Goal: Information Seeking & Learning: Check status

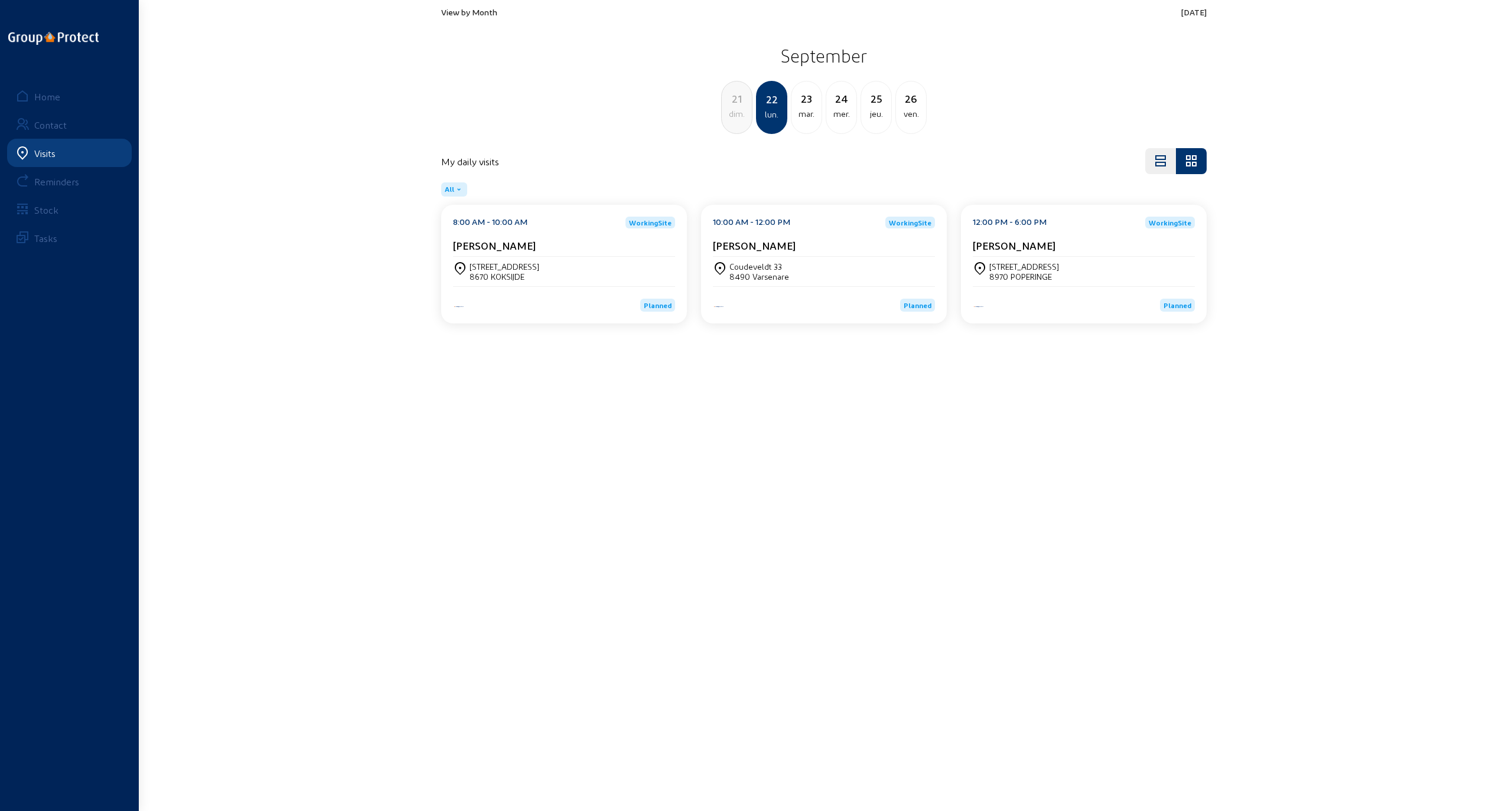
click at [696, 107] on div "mar." at bounding box center [806, 113] width 30 height 14
click at [529, 279] on div "3550 HEUSDEN-ZOLDER" at bounding box center [513, 276] width 89 height 10
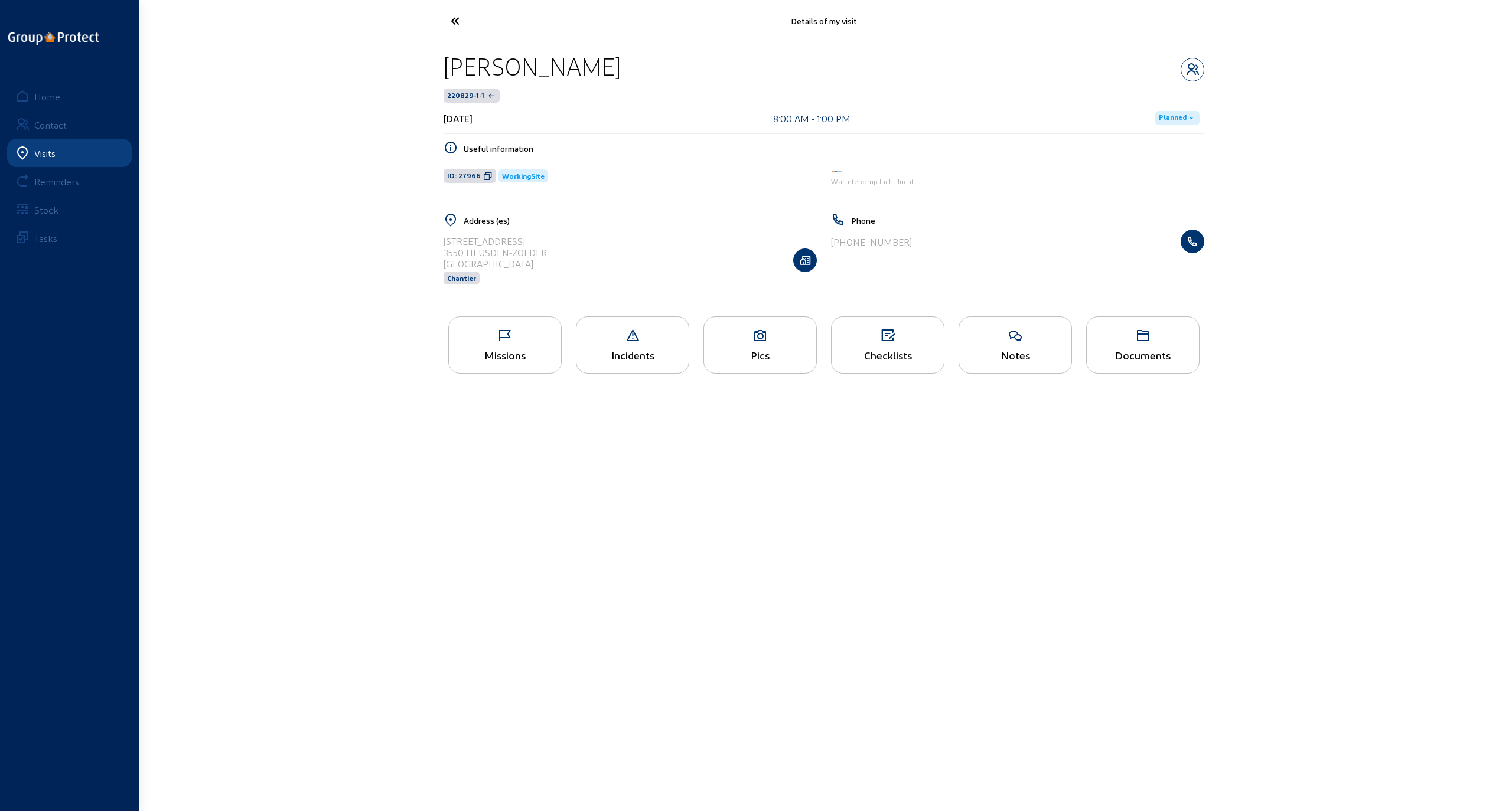
click at [510, 335] on icon at bounding box center [504, 336] width 112 height 14
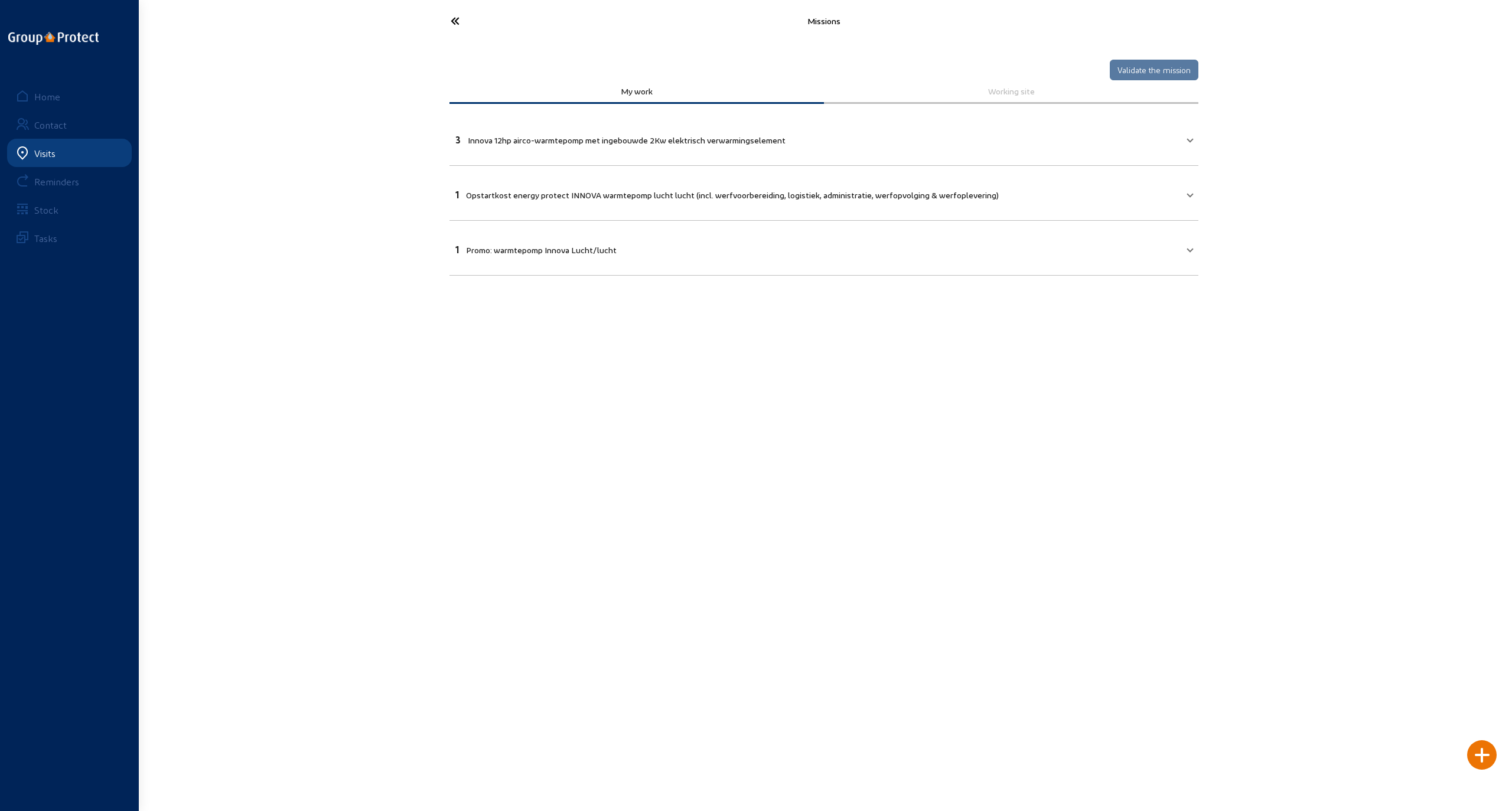
click at [450, 14] on icon at bounding box center [499, 21] width 109 height 21
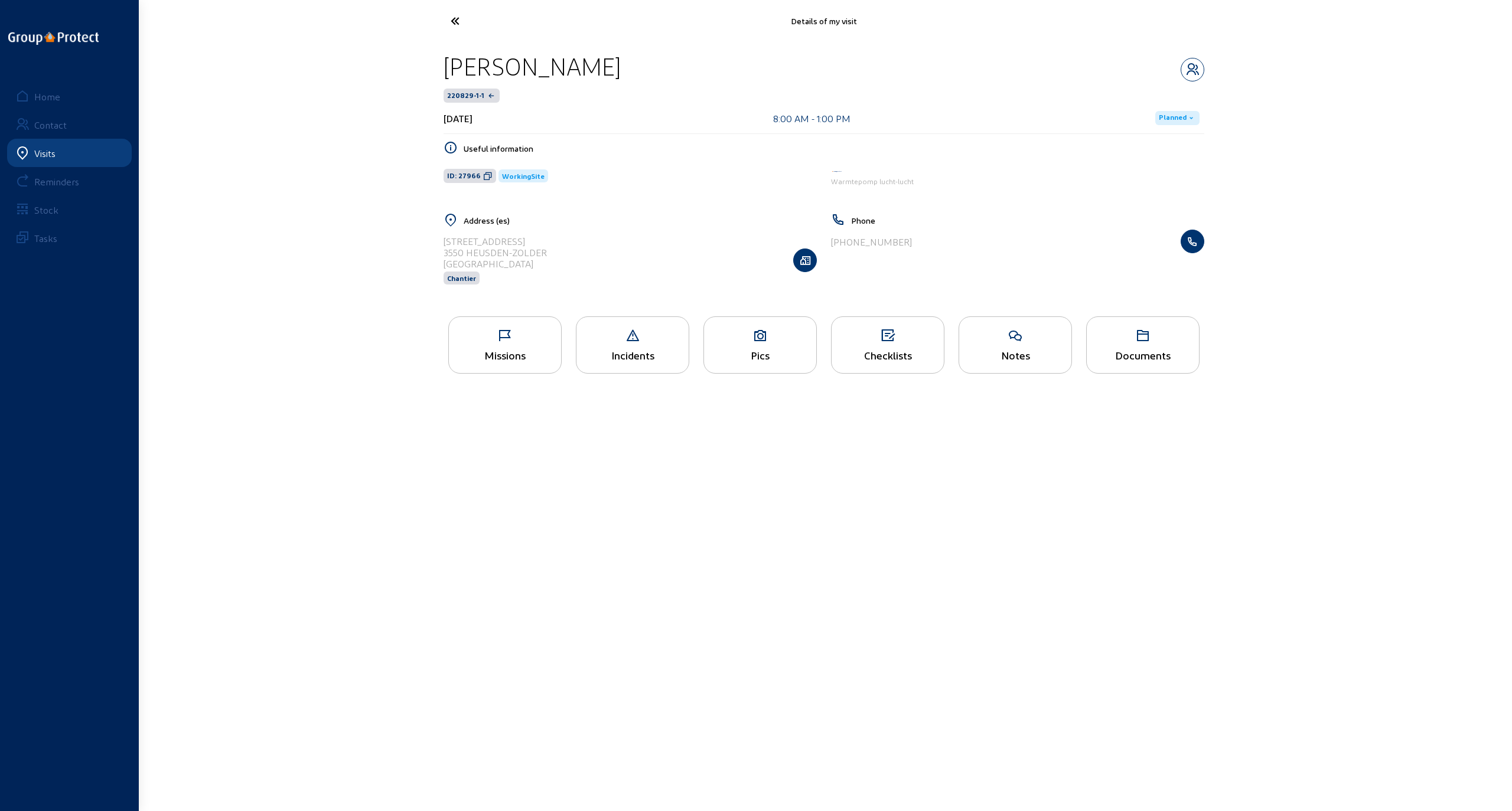
click at [696, 340] on icon at bounding box center [760, 336] width 112 height 14
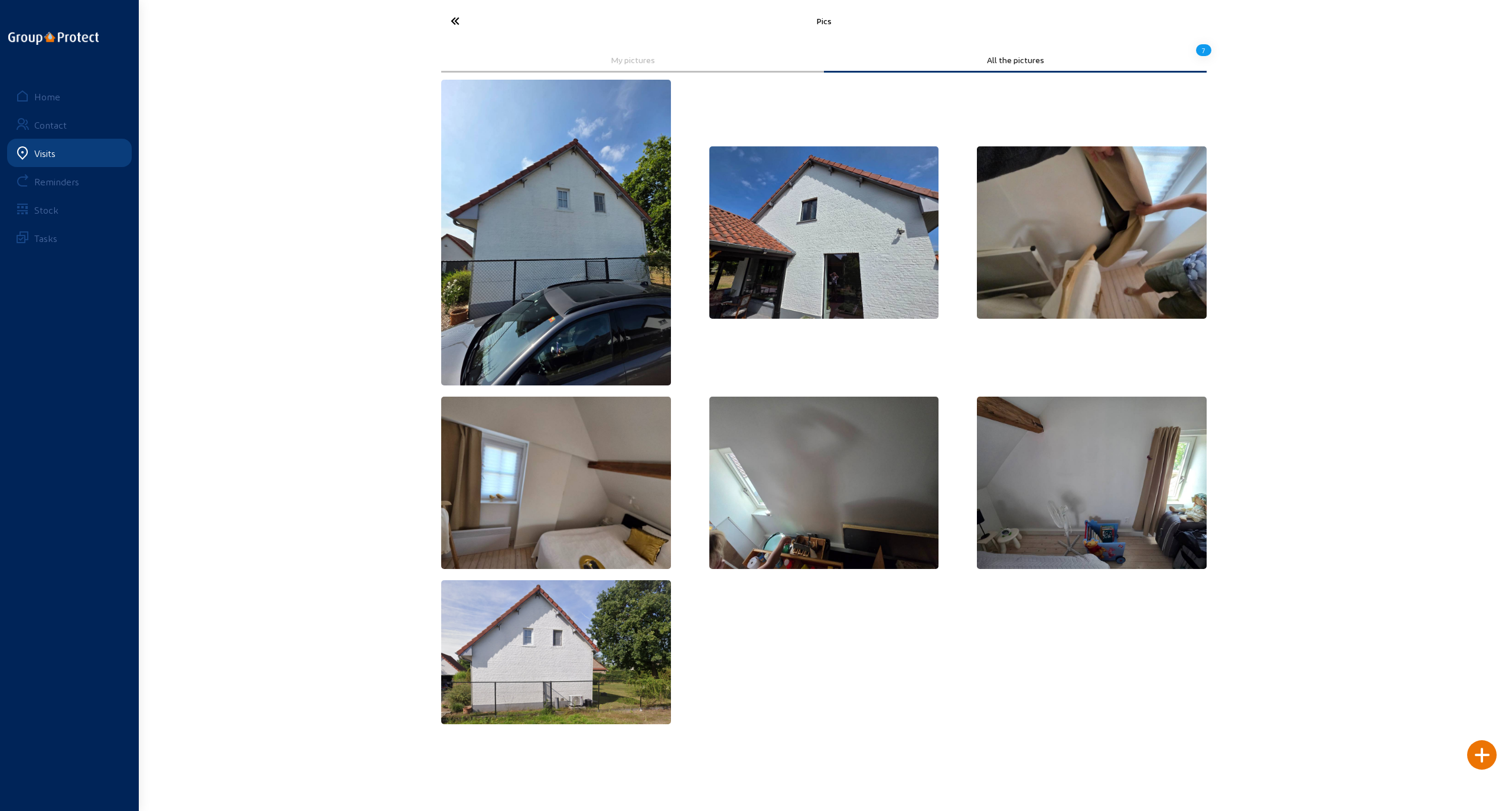
click at [454, 17] on icon at bounding box center [499, 21] width 109 height 21
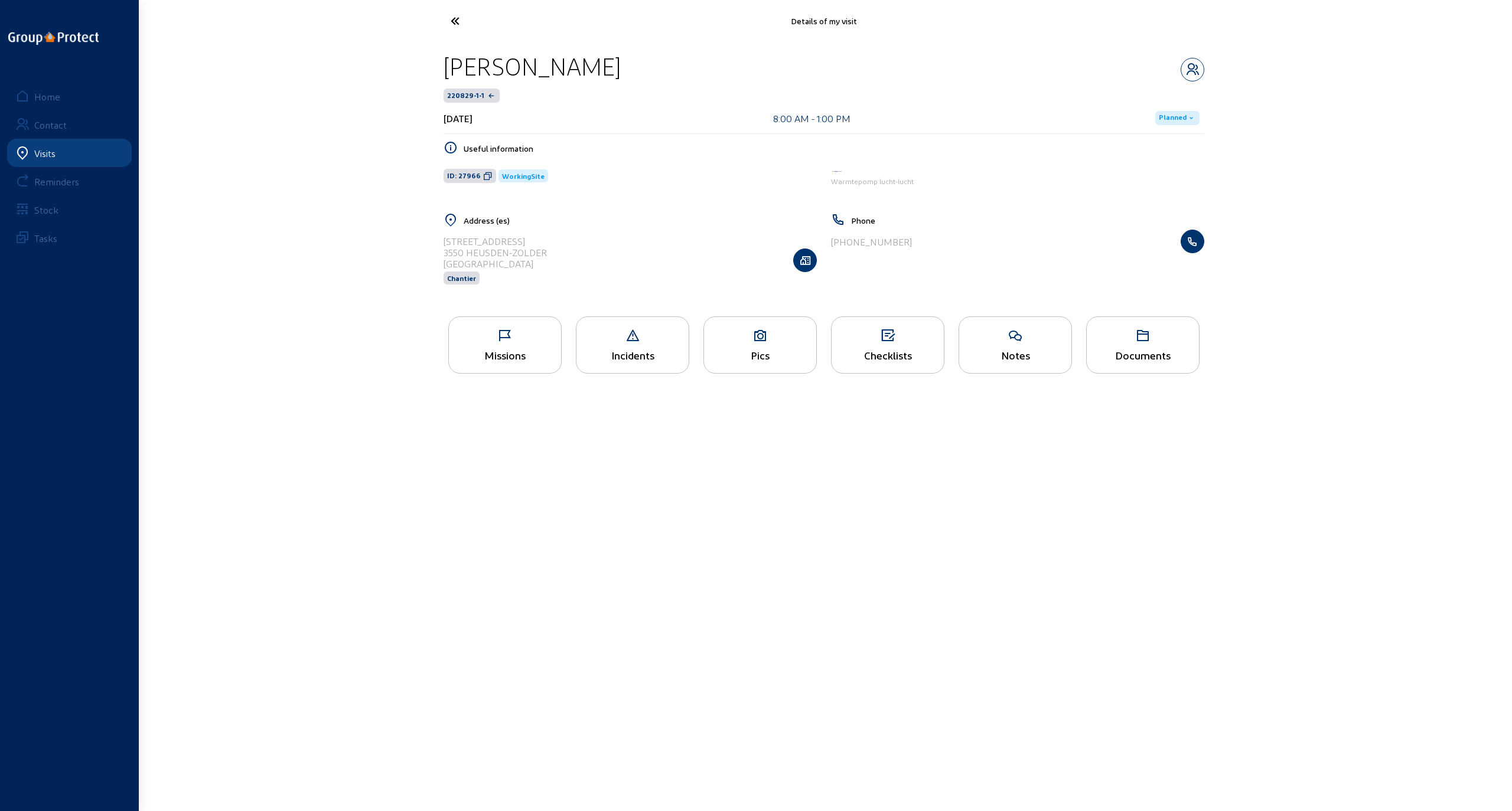
click at [525, 352] on div "Missions" at bounding box center [504, 355] width 112 height 13
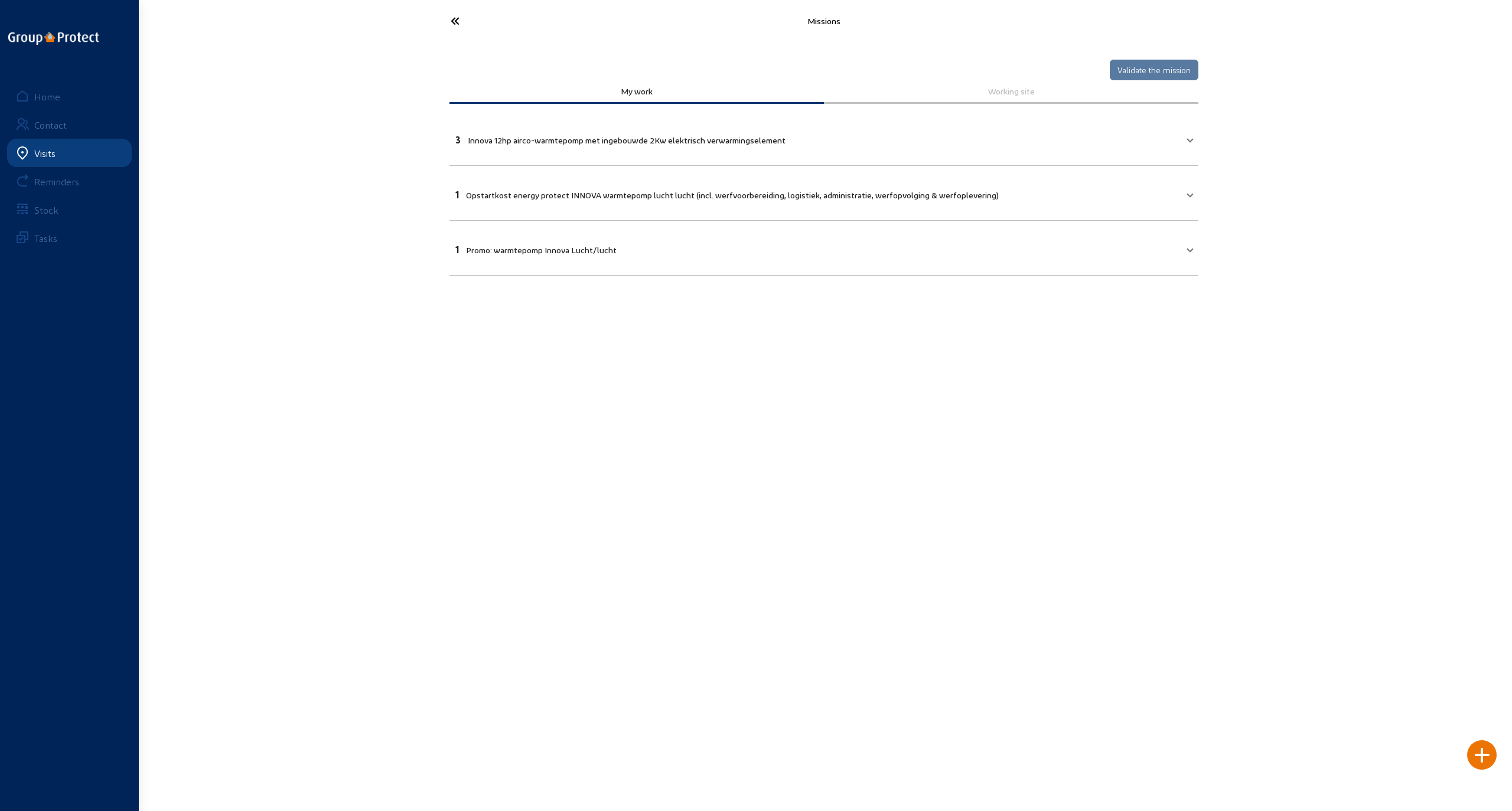
click at [456, 24] on icon at bounding box center [499, 21] width 109 height 21
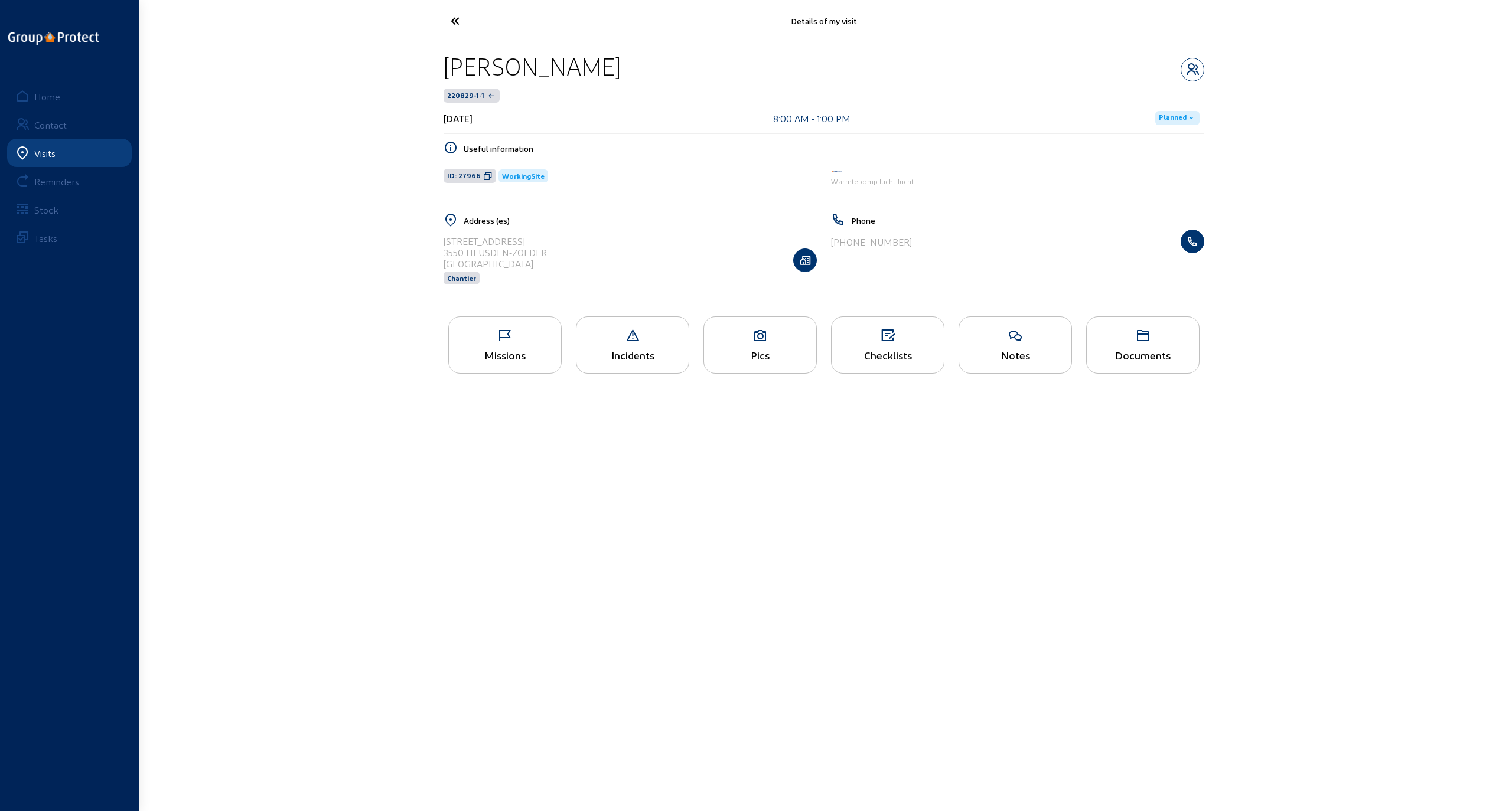
click at [452, 14] on icon at bounding box center [499, 21] width 109 height 21
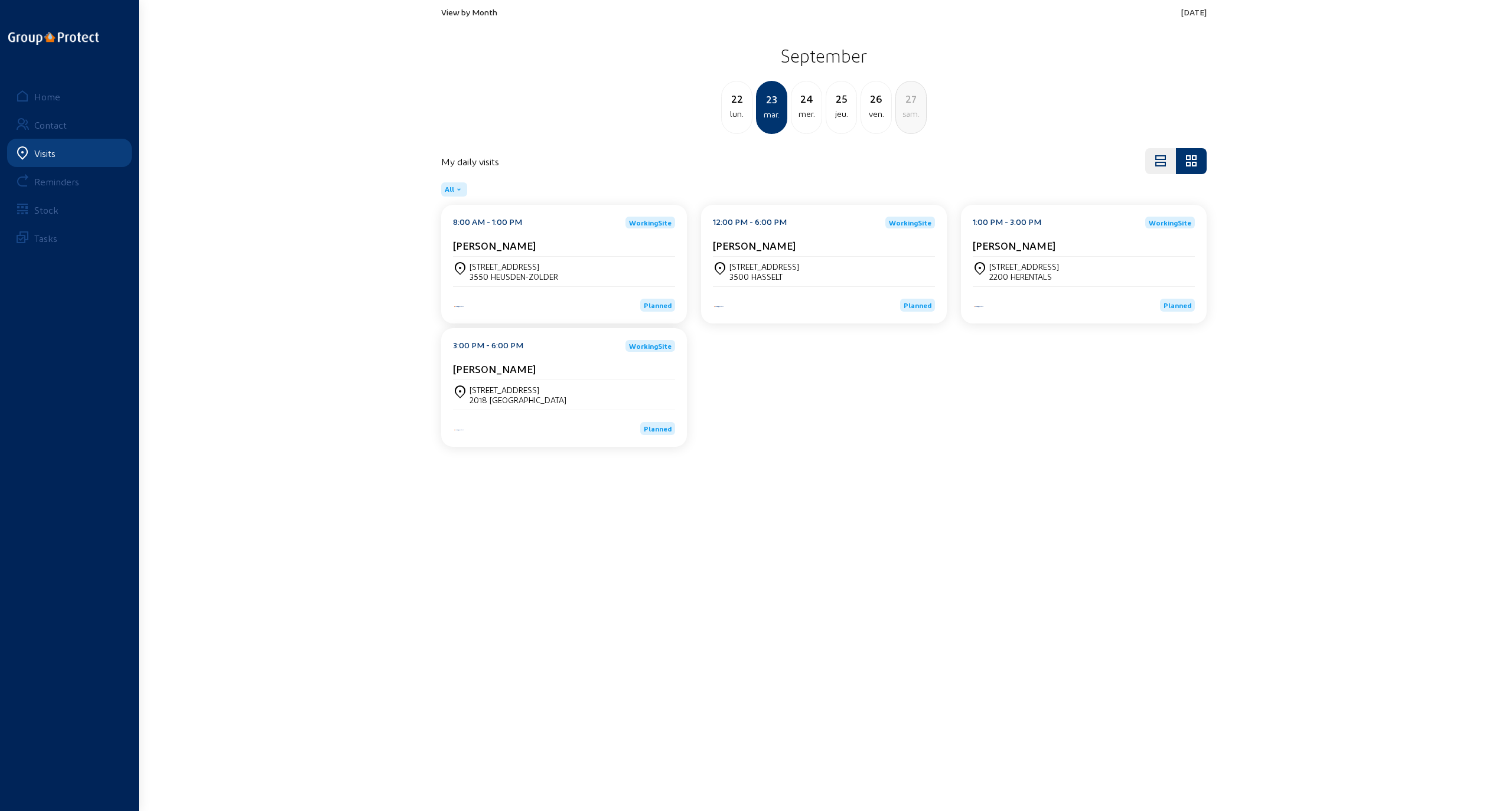
click at [696, 265] on div "[STREET_ADDRESS]" at bounding box center [1023, 266] width 69 height 10
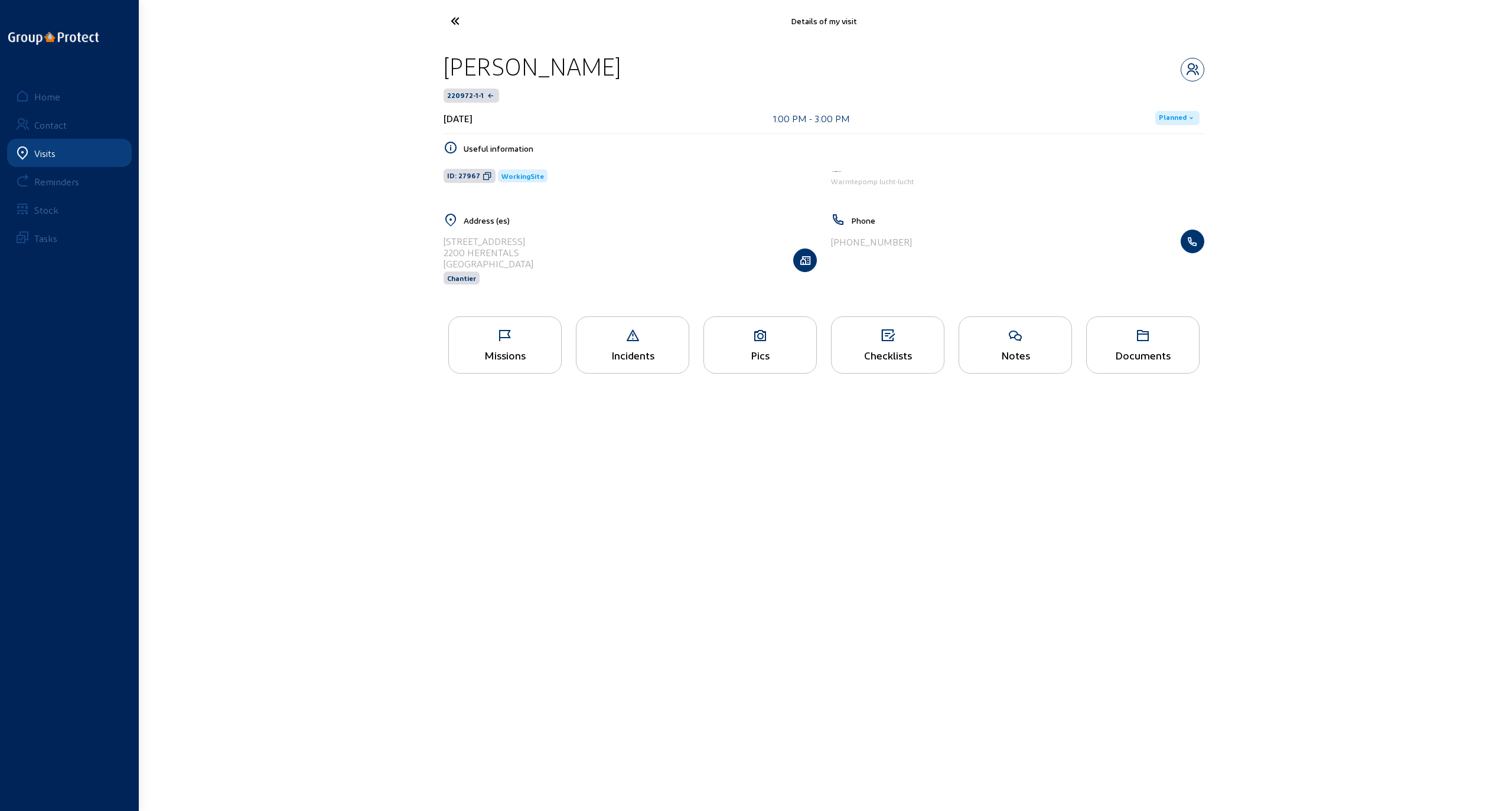
click at [496, 343] on div "Missions" at bounding box center [505, 345] width 113 height 57
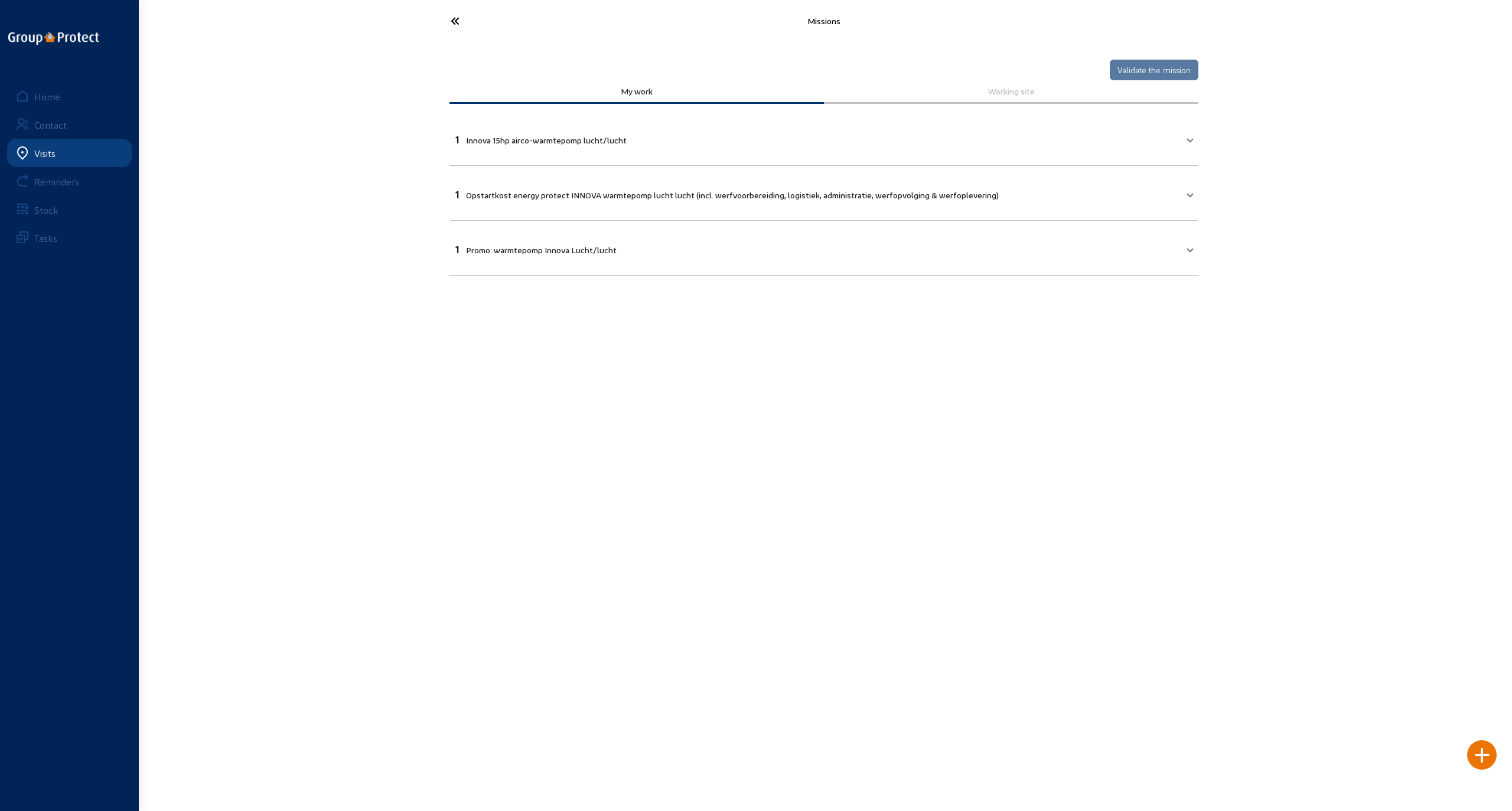
click at [452, 19] on icon at bounding box center [499, 21] width 109 height 21
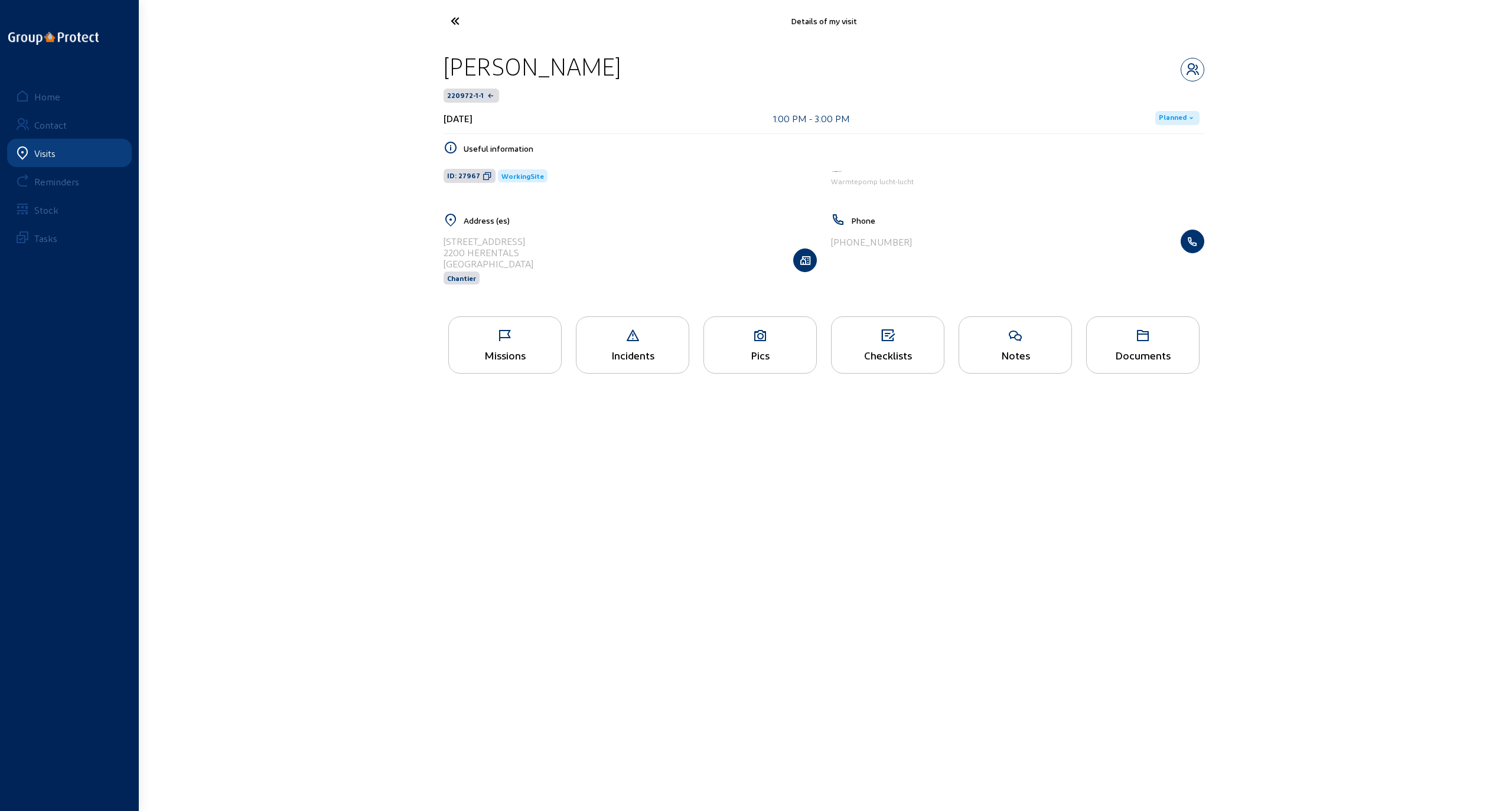
click at [454, 21] on icon at bounding box center [499, 21] width 109 height 21
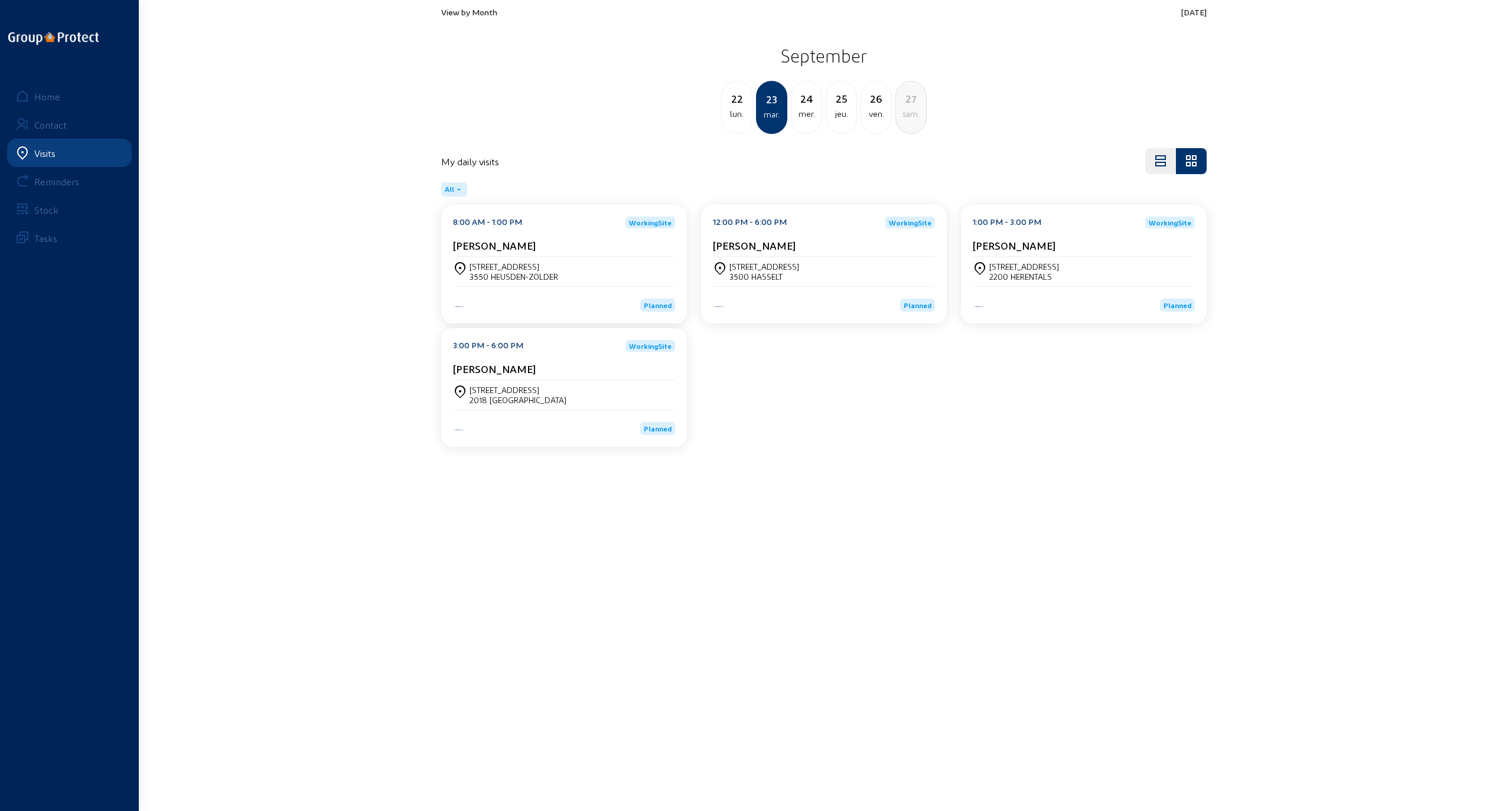
click at [502, 393] on div "[STREET_ADDRESS]" at bounding box center [518, 389] width 97 height 10
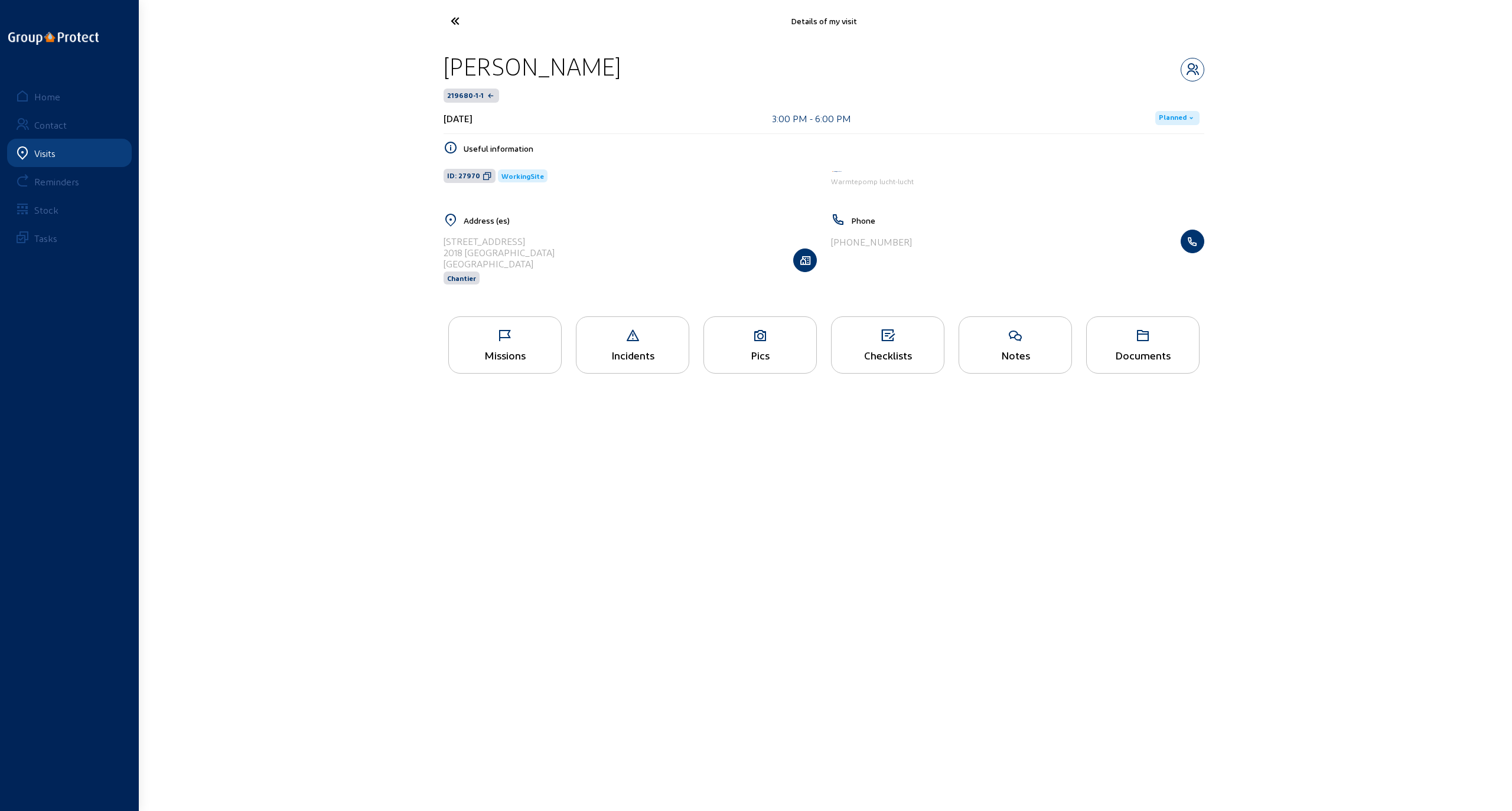
click at [493, 351] on div "Missions" at bounding box center [504, 355] width 112 height 13
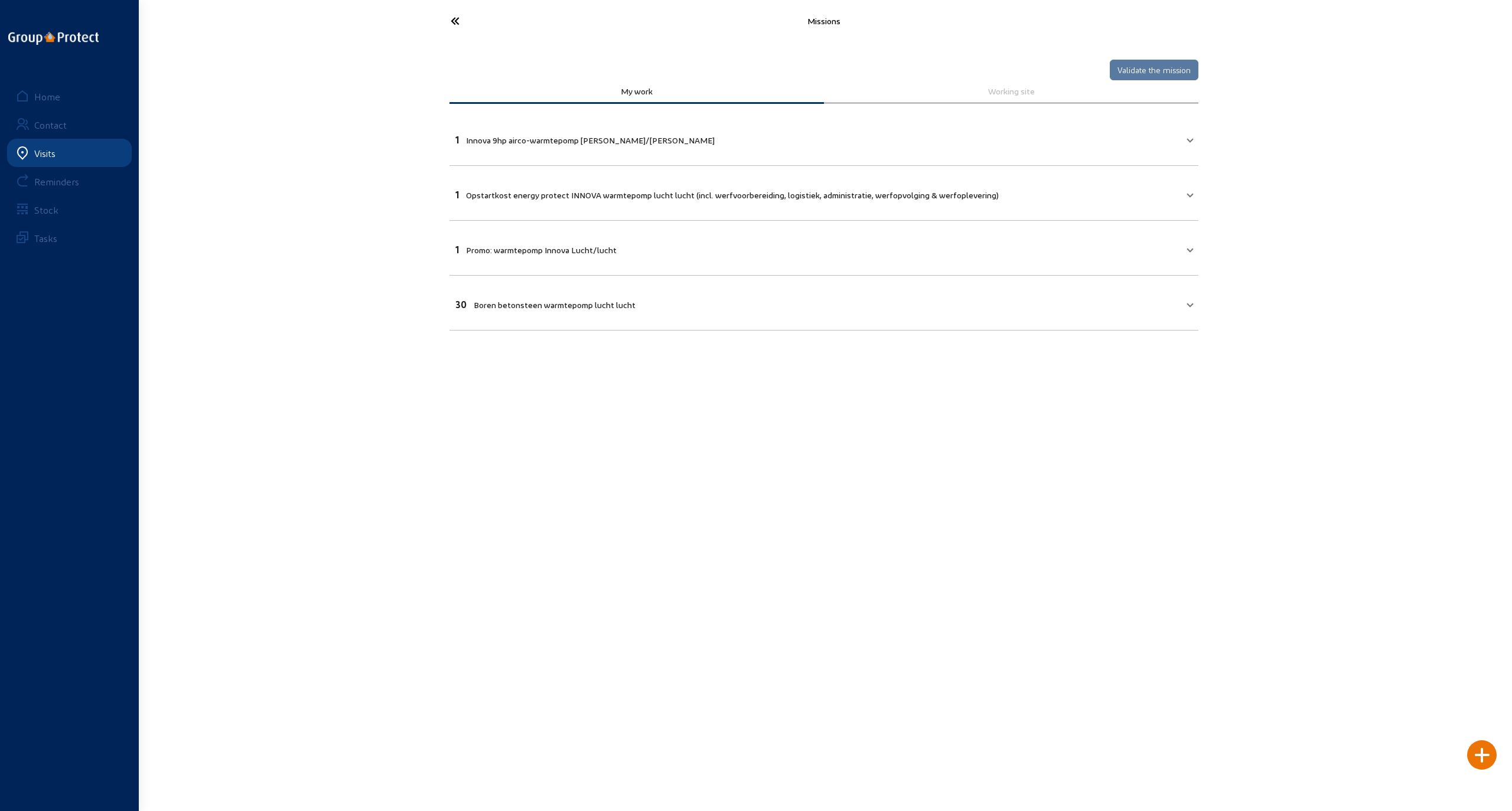
click at [452, 16] on icon at bounding box center [499, 21] width 109 height 21
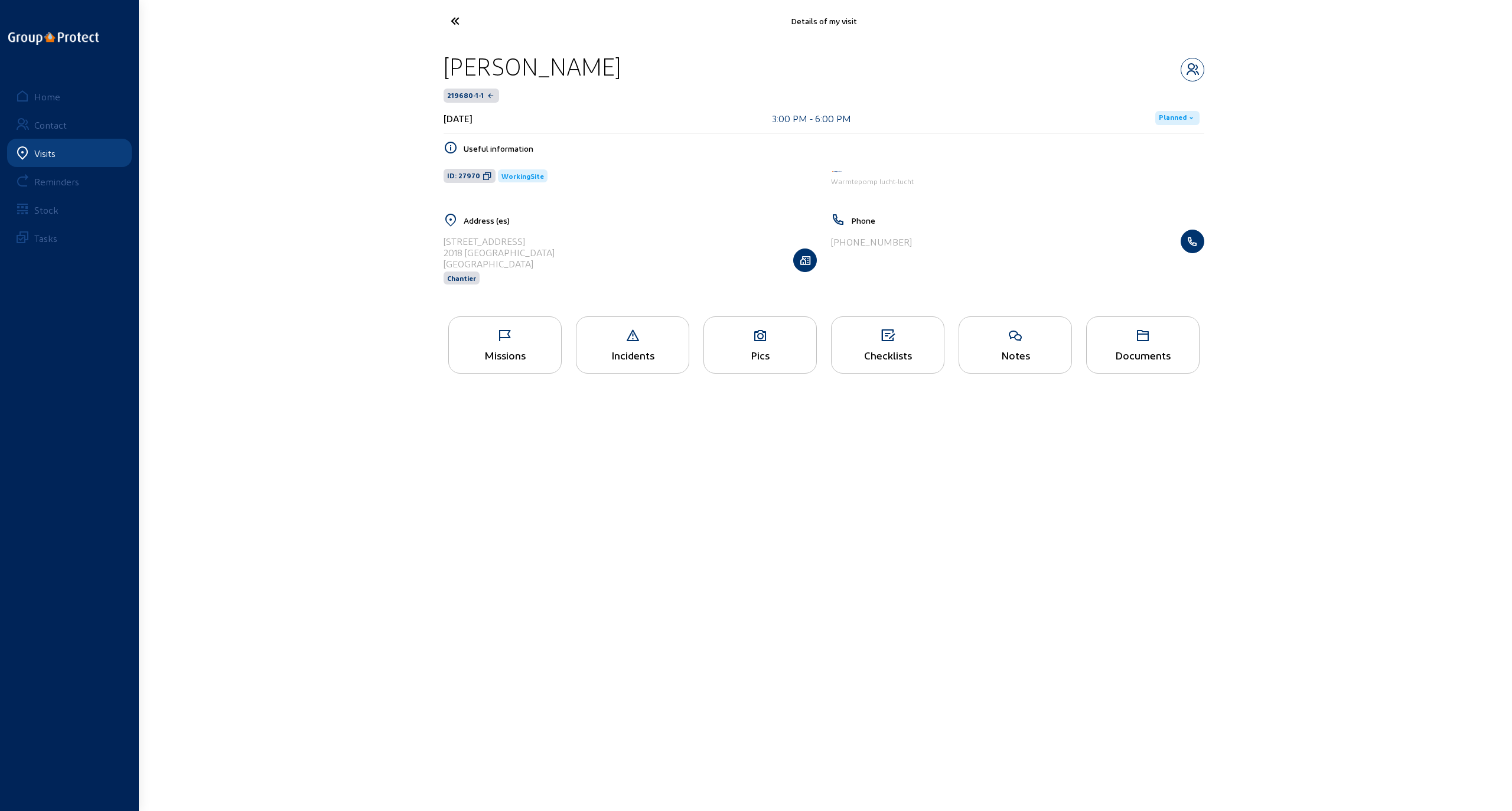
click at [696, 338] on icon at bounding box center [760, 336] width 112 height 14
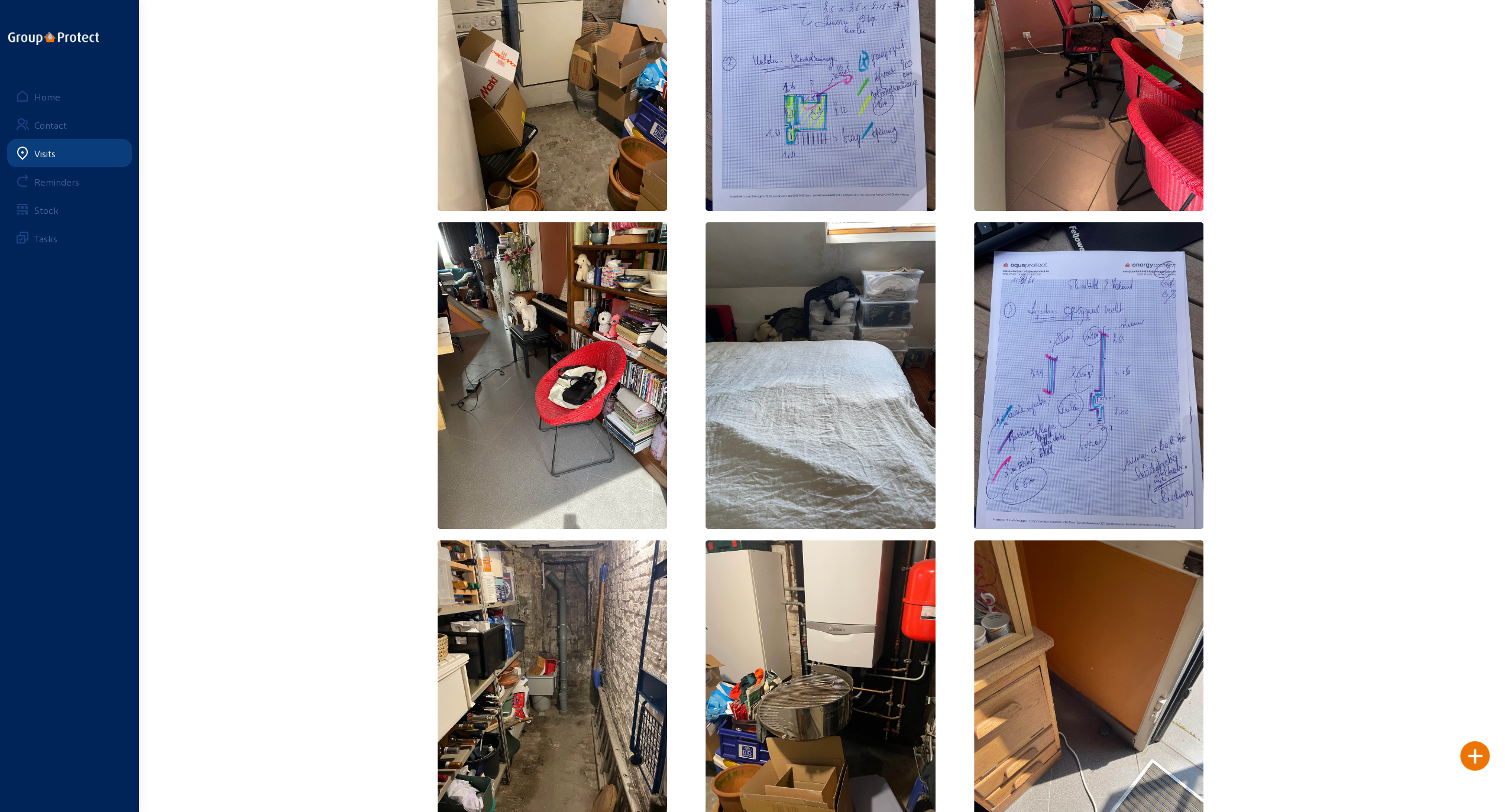
scroll to position [225, 0]
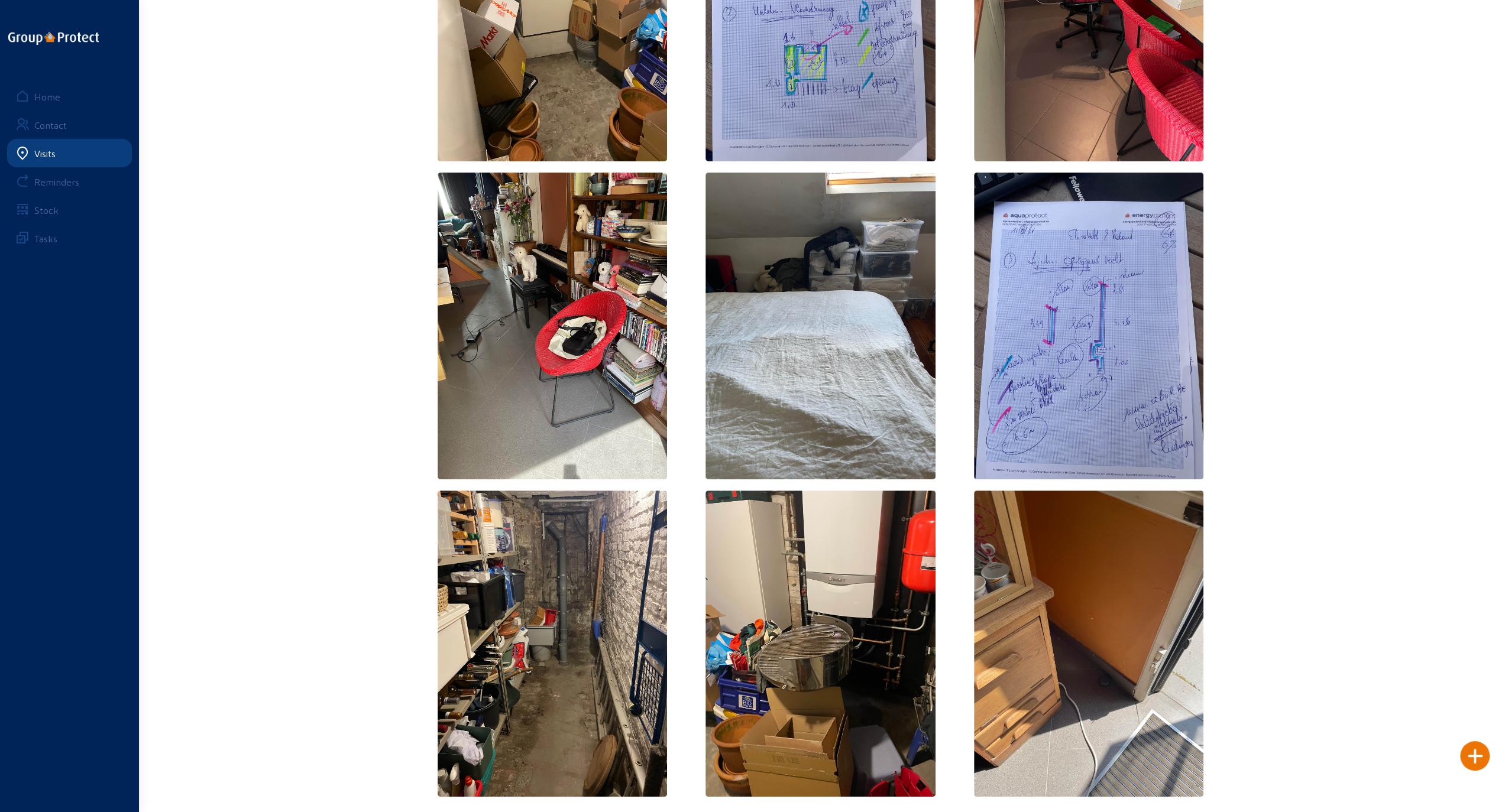
click at [696, 338] on img at bounding box center [1089, 326] width 230 height 306
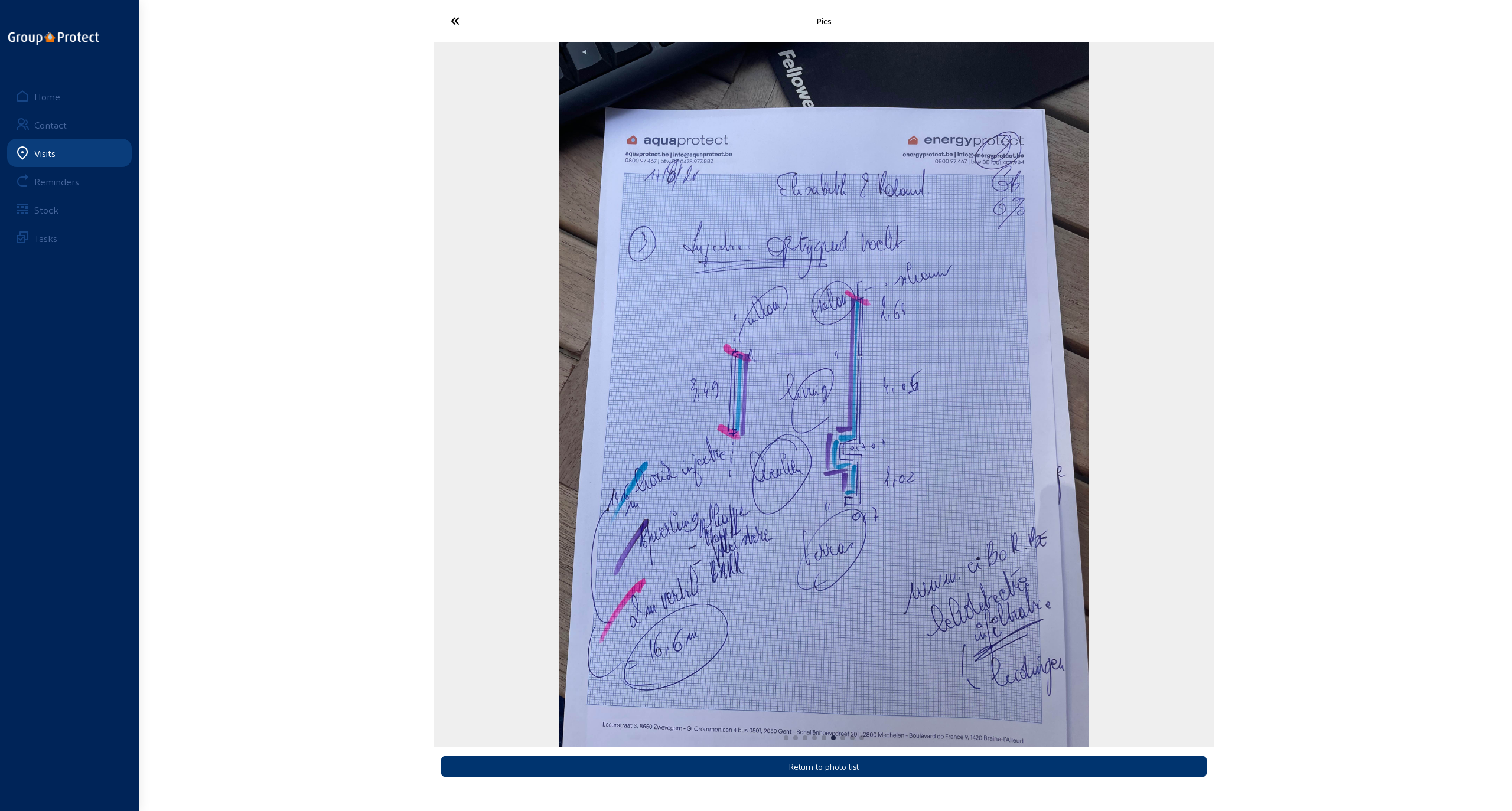
click at [462, 19] on icon at bounding box center [499, 21] width 109 height 21
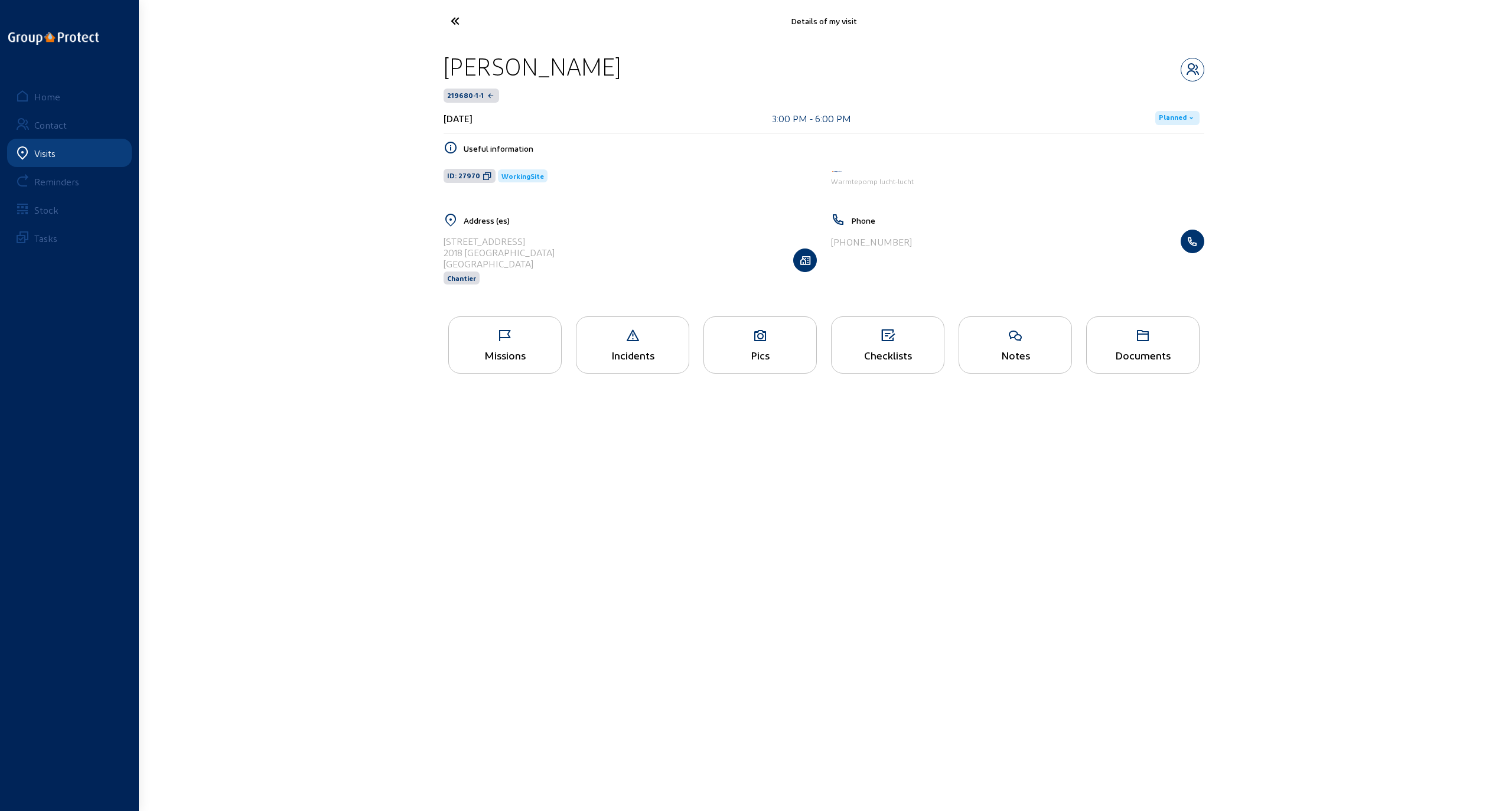
click at [504, 349] on div "Missions" at bounding box center [504, 355] width 112 height 13
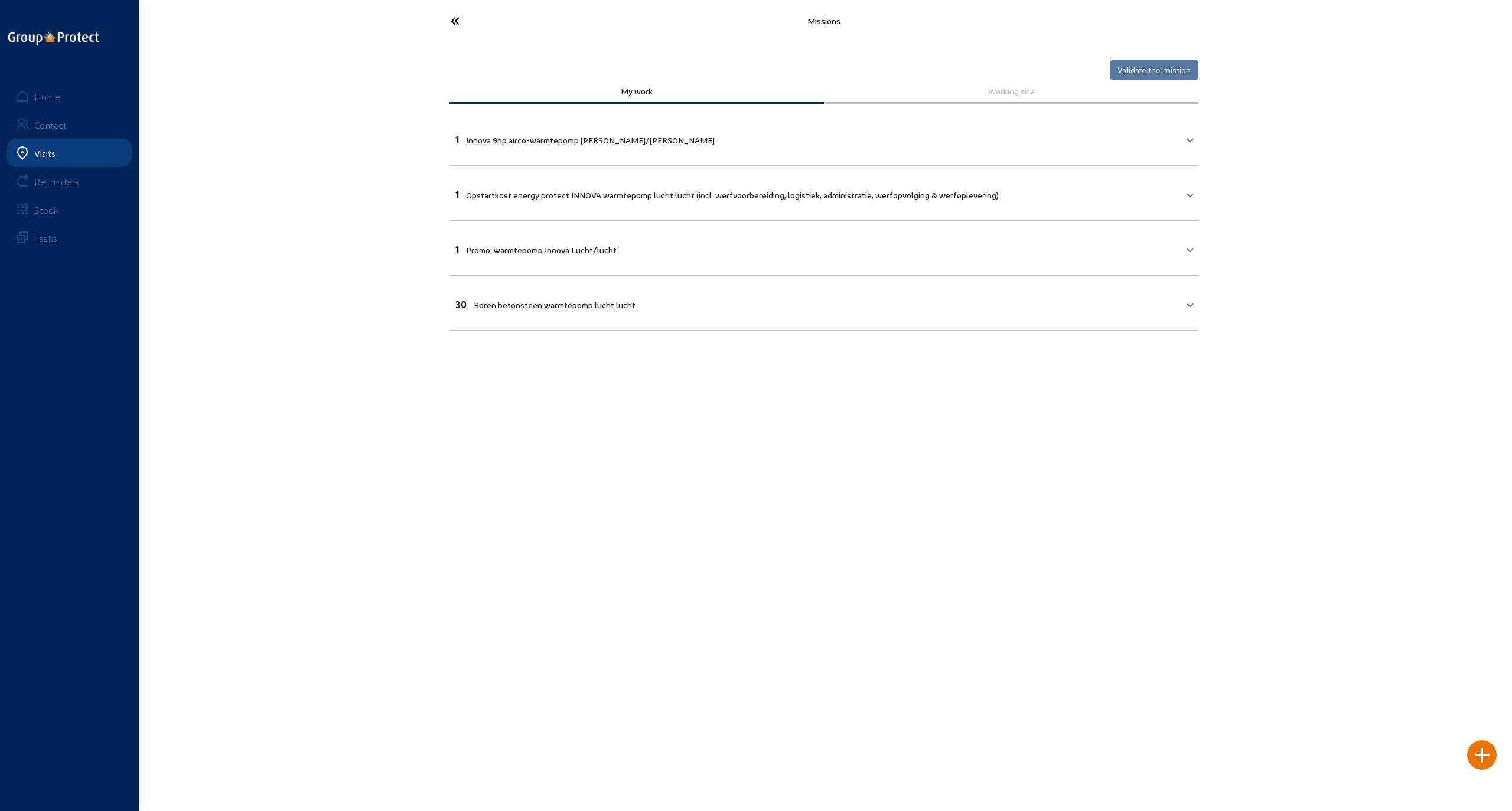
click at [451, 19] on icon at bounding box center [499, 21] width 109 height 21
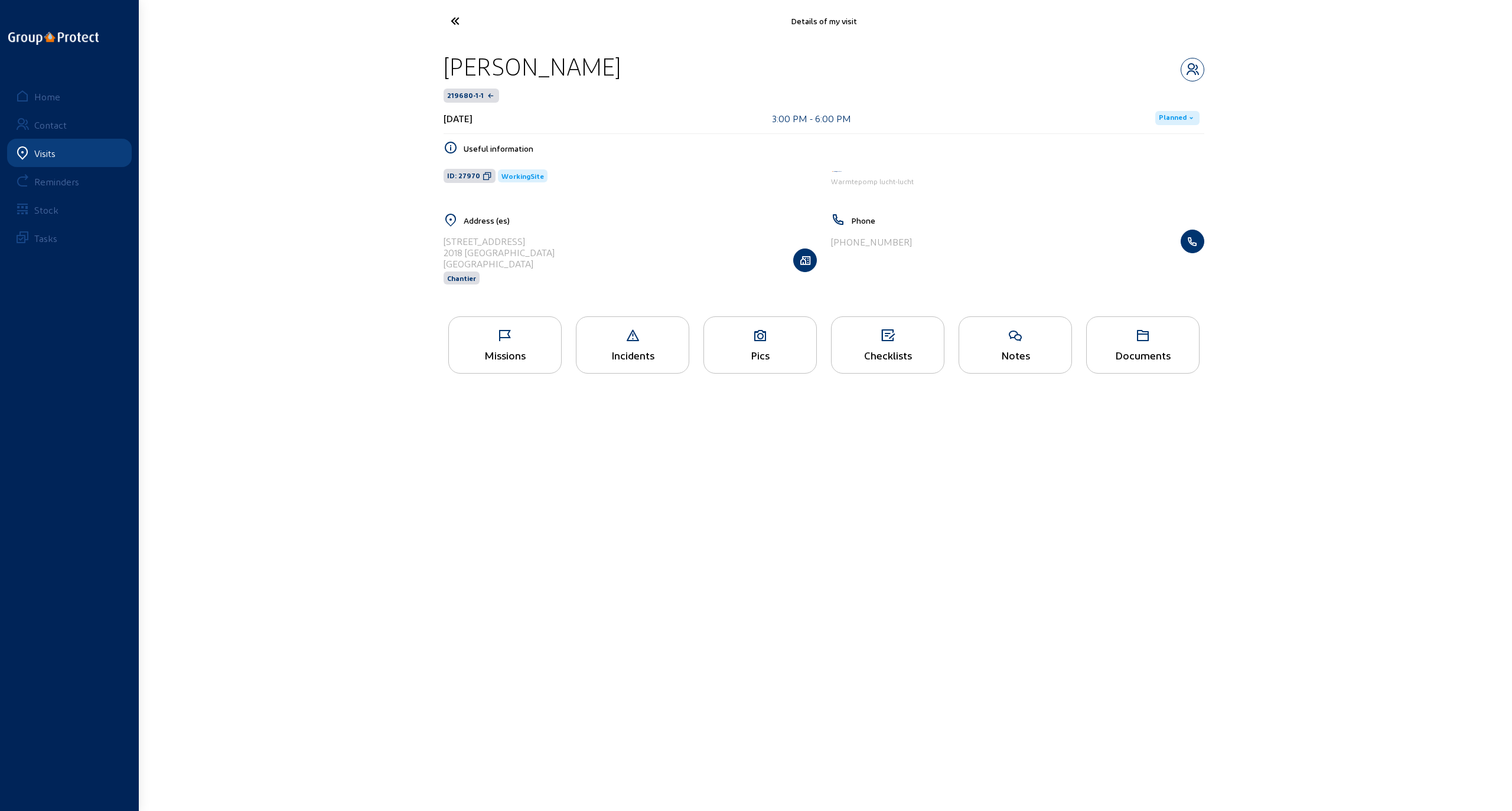
click at [696, 344] on div "Pics" at bounding box center [760, 345] width 113 height 57
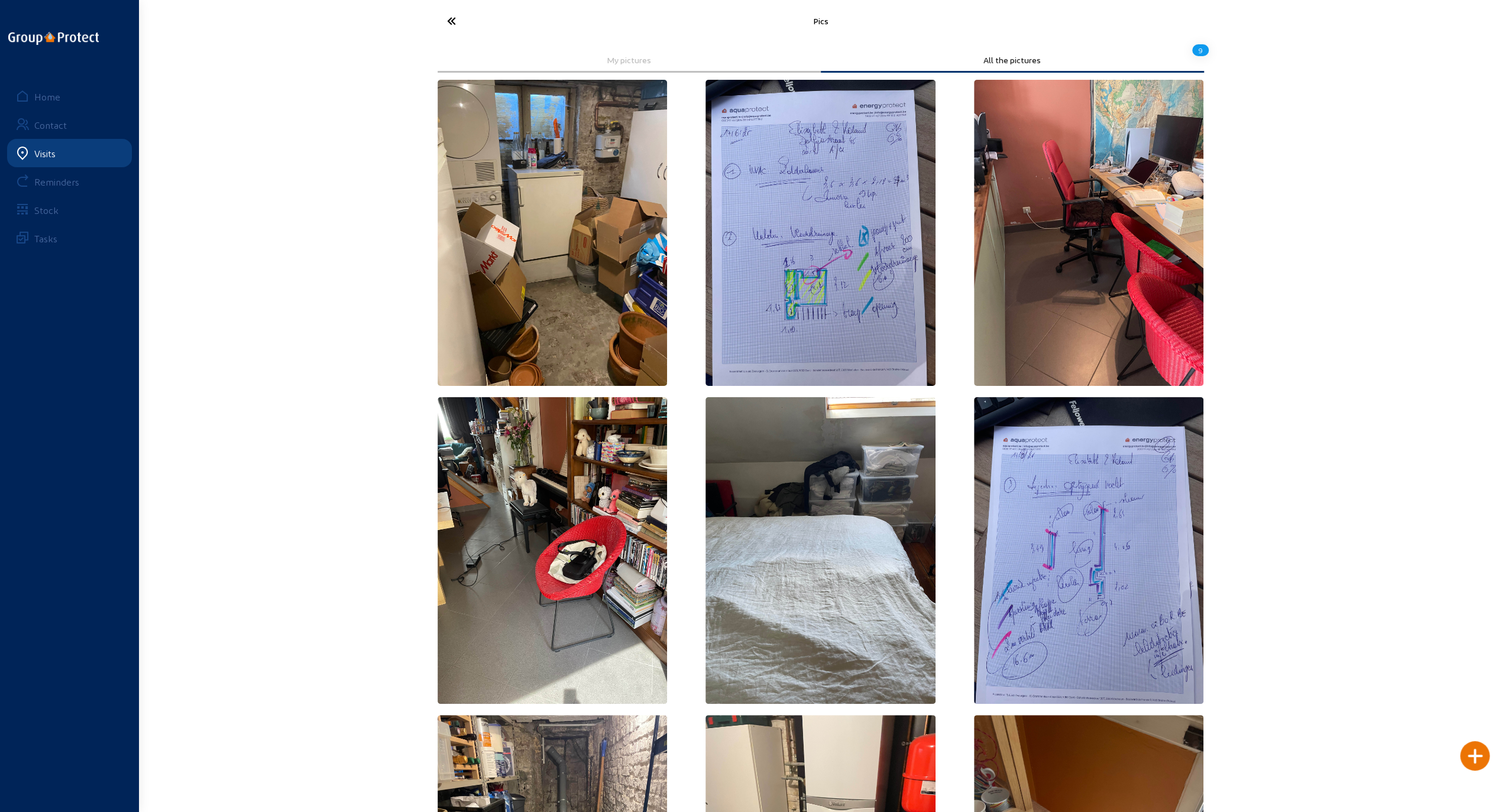
click at [696, 262] on img at bounding box center [821, 233] width 230 height 306
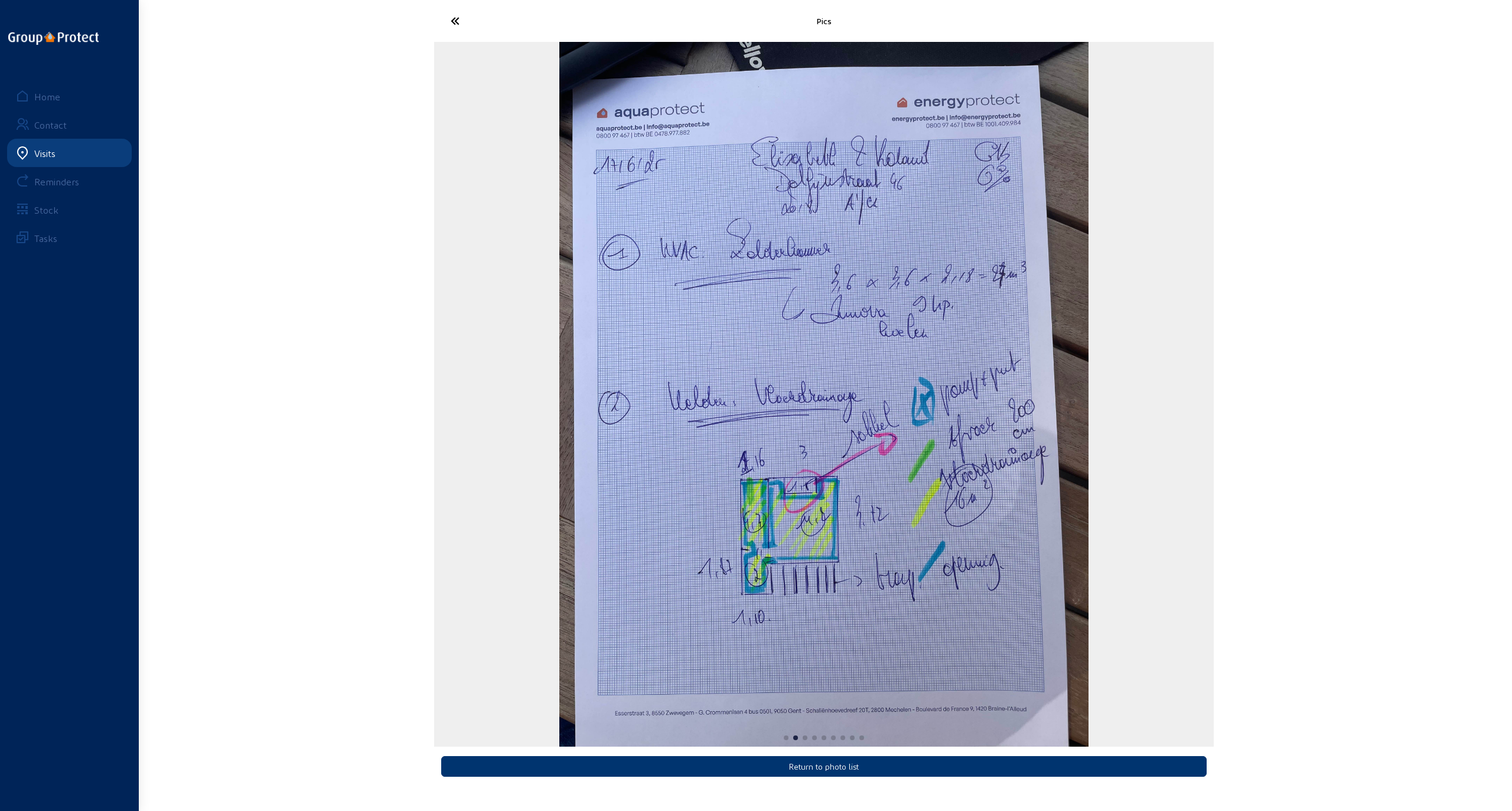
click at [451, 25] on icon at bounding box center [499, 21] width 109 height 21
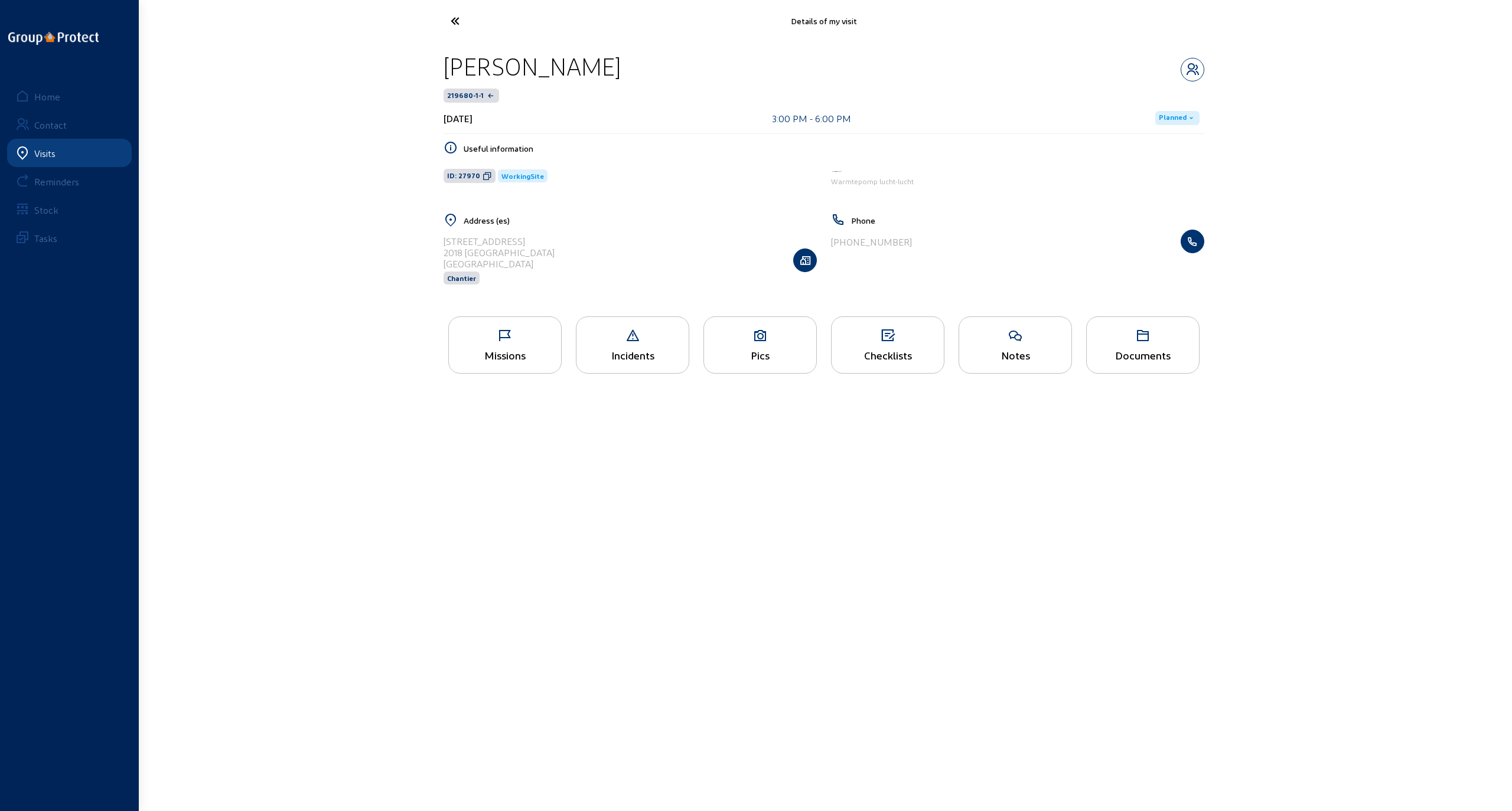
click at [696, 361] on div "Pics" at bounding box center [760, 345] width 113 height 57
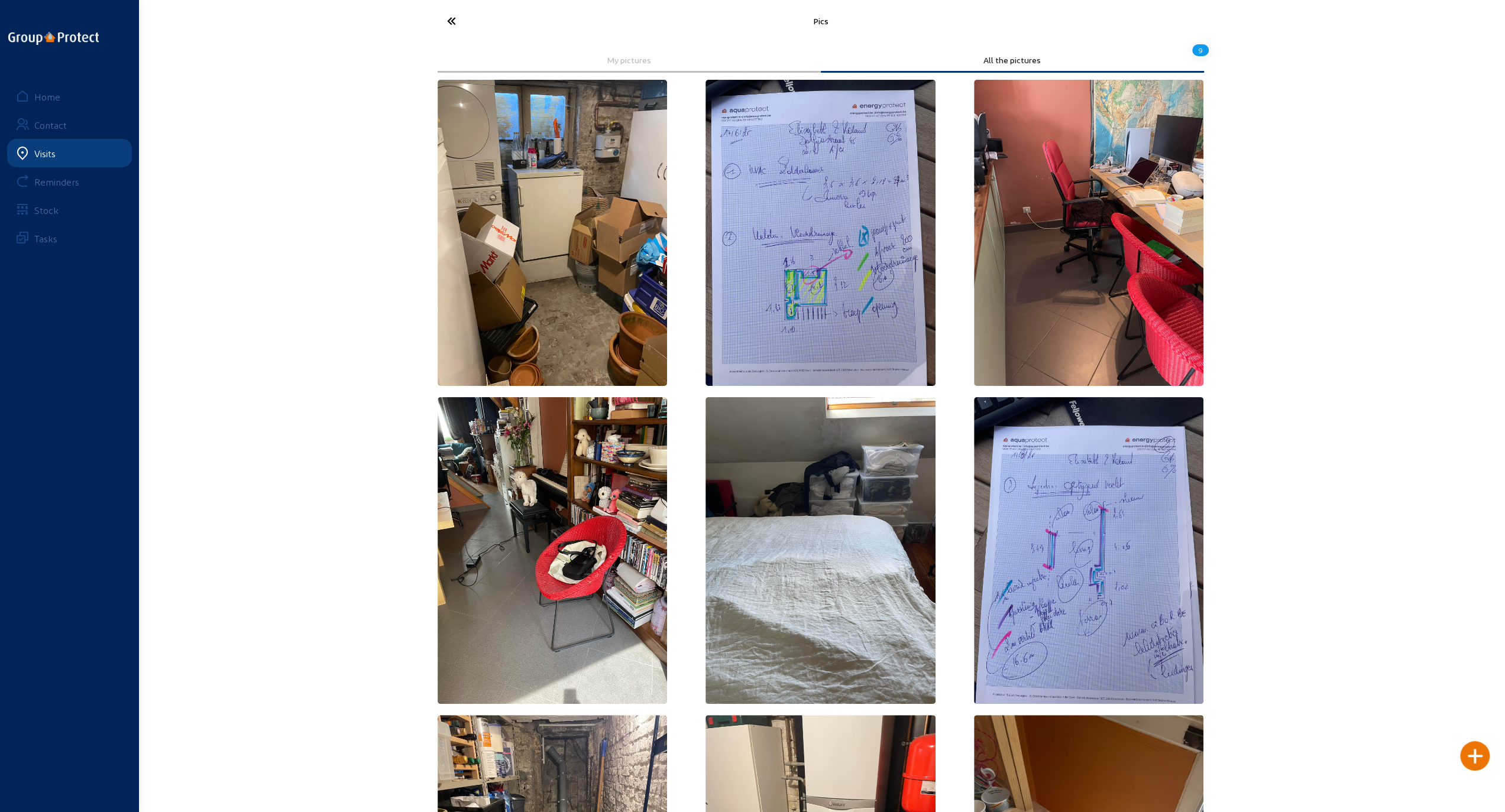
click at [453, 24] on icon at bounding box center [495, 21] width 109 height 21
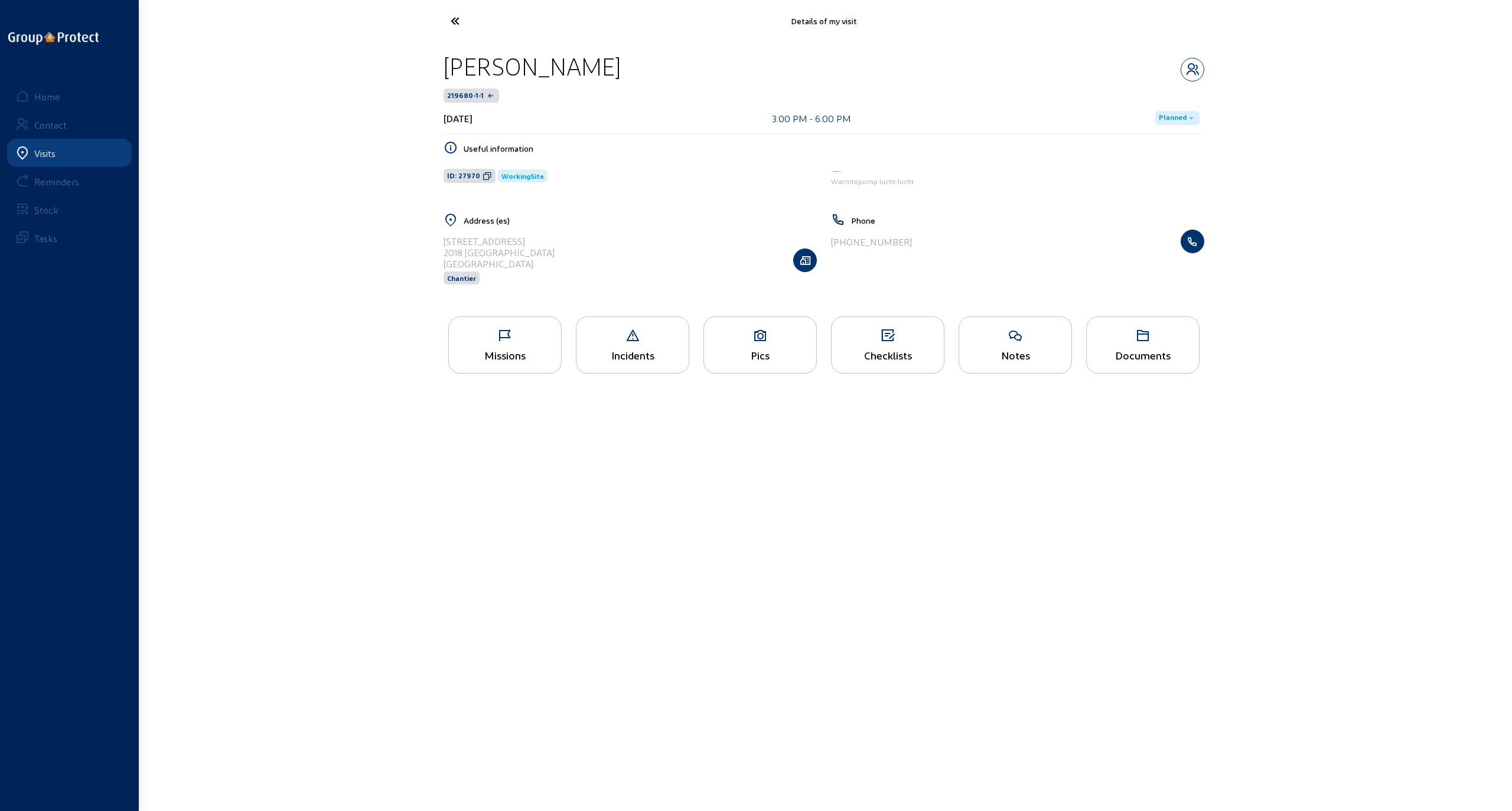
click at [458, 27] on icon at bounding box center [499, 21] width 109 height 21
